Goal: Task Accomplishment & Management: Manage account settings

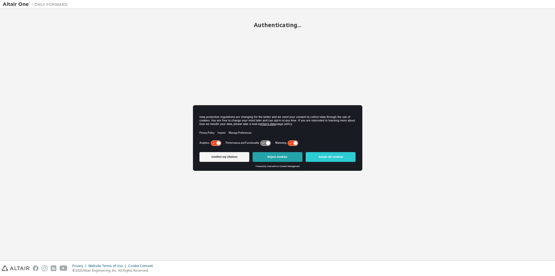
click at [286, 159] on button "Reject Cookies" at bounding box center [278, 157] width 50 height 10
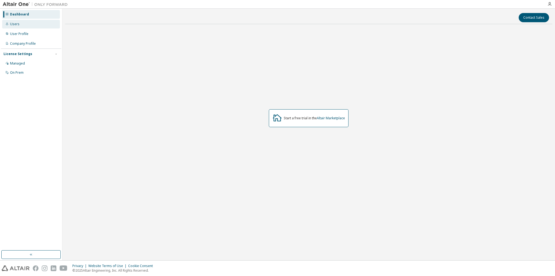
click at [22, 27] on div "Users" at bounding box center [31, 24] width 58 height 9
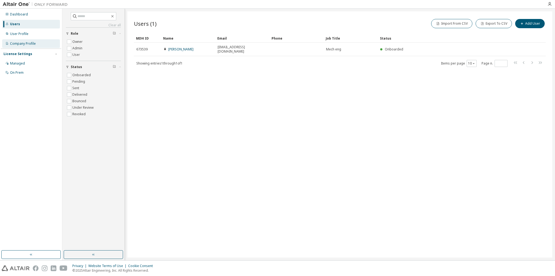
click at [26, 43] on div "Company Profile" at bounding box center [23, 43] width 26 height 4
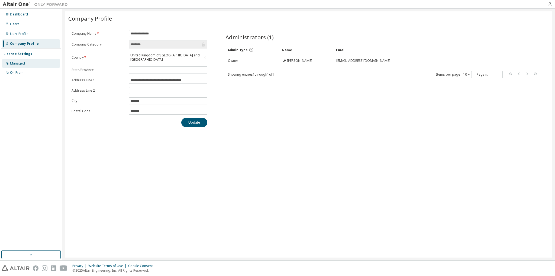
click at [26, 66] on div "Managed" at bounding box center [31, 63] width 58 height 9
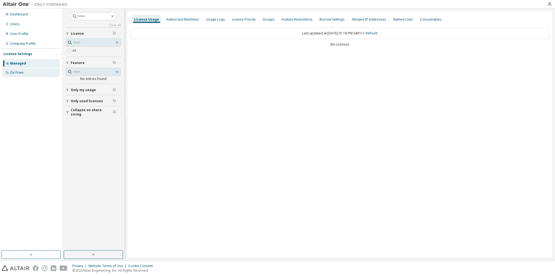
click at [27, 75] on div "On Prem" at bounding box center [31, 72] width 58 height 9
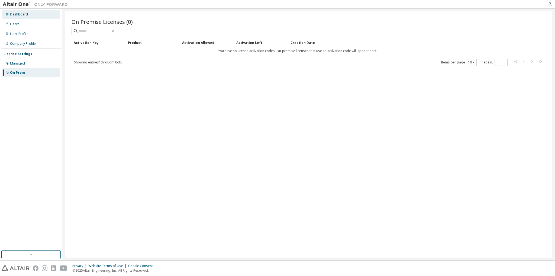
click at [23, 15] on div "Dashboard" at bounding box center [19, 14] width 18 height 4
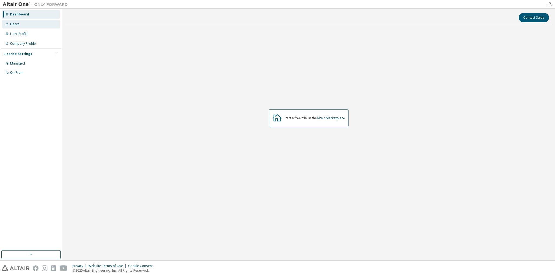
click at [23, 24] on div "Users" at bounding box center [31, 24] width 58 height 9
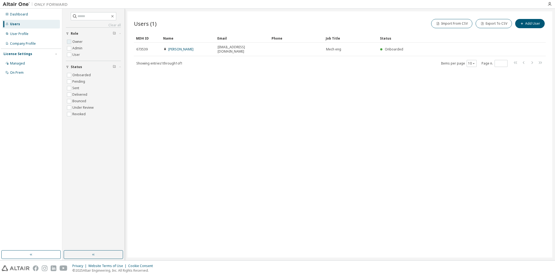
click at [75, 41] on label "Owner" at bounding box center [77, 41] width 11 height 7
click at [75, 49] on label "Admin" at bounding box center [77, 48] width 11 height 7
click at [76, 53] on label "User" at bounding box center [76, 55] width 9 height 7
